Goal: Navigation & Orientation: Find specific page/section

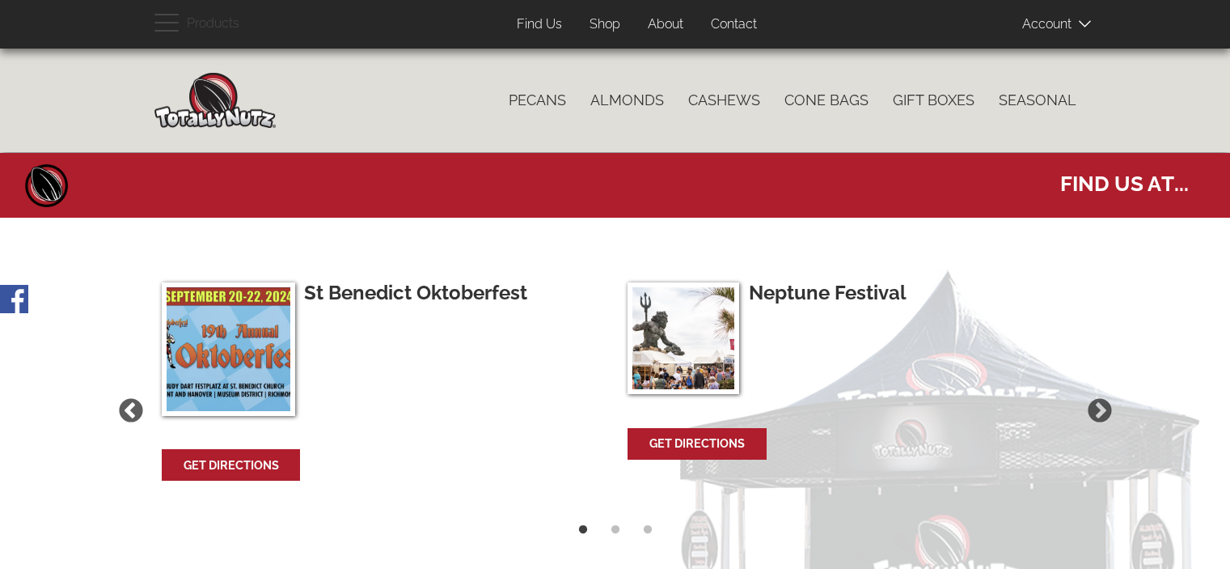
select select
click at [668, 18] on link "About" at bounding box center [666, 25] width 60 height 32
